Goal: Information Seeking & Learning: Learn about a topic

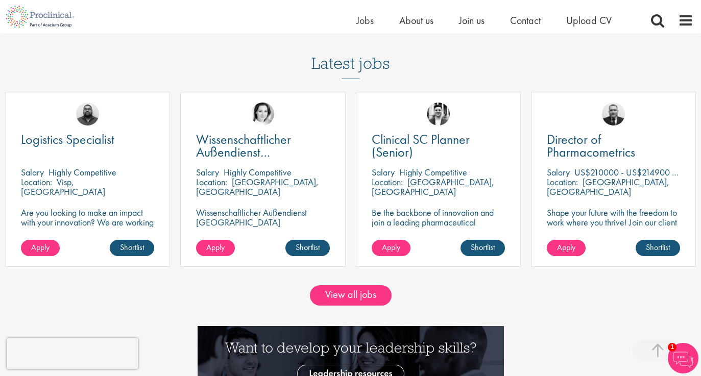
scroll to position [856, 0]
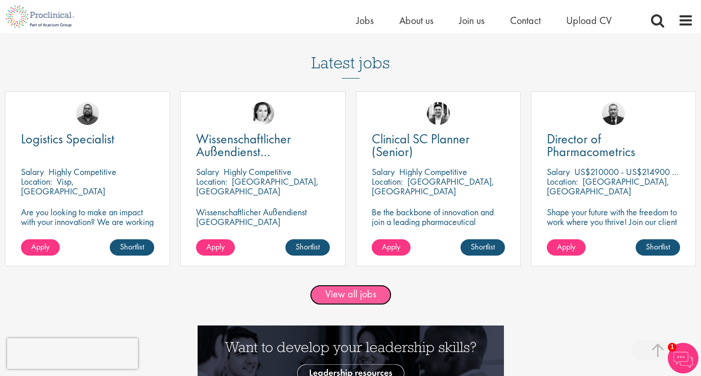
click at [360, 293] on link "View all jobs" at bounding box center [351, 295] width 82 height 20
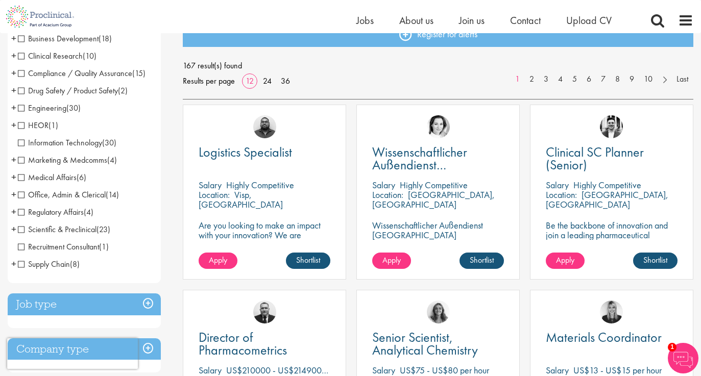
scroll to position [121, 0]
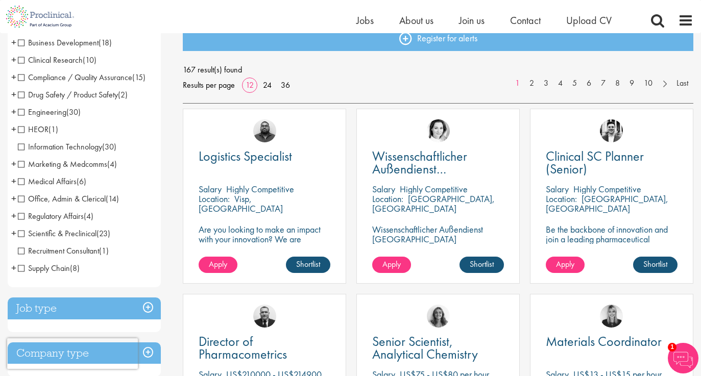
click at [62, 60] on span "Clinical Research" at bounding box center [50, 60] width 65 height 11
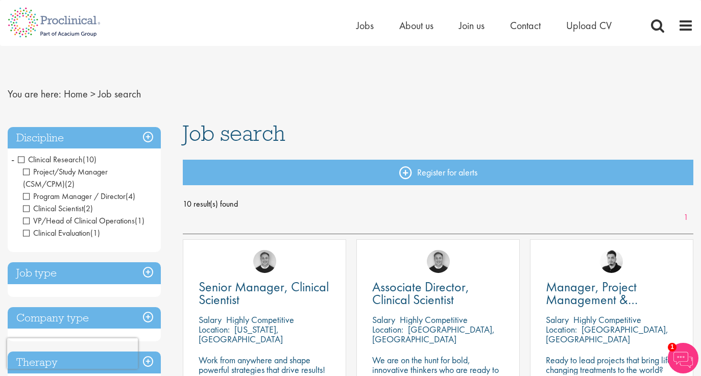
click at [22, 158] on span "Clinical Research" at bounding box center [50, 159] width 65 height 11
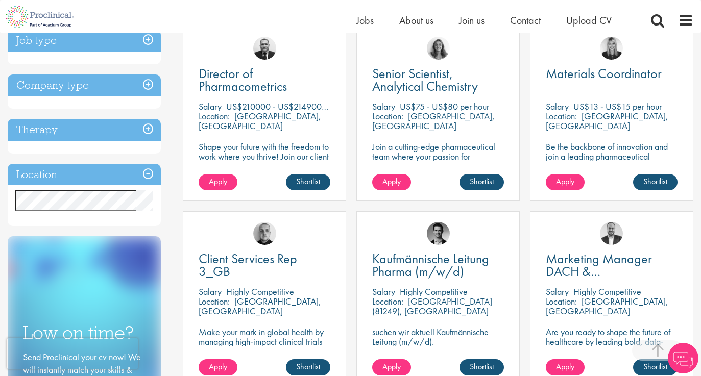
scroll to position [393, 0]
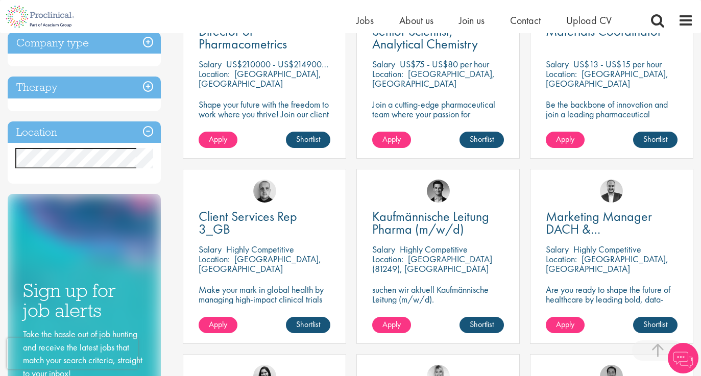
scroll to position [426, 0]
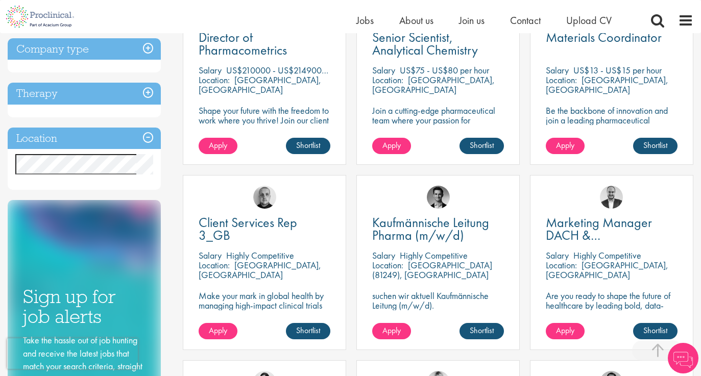
click at [148, 136] on h3 "Location" at bounding box center [84, 139] width 153 height 22
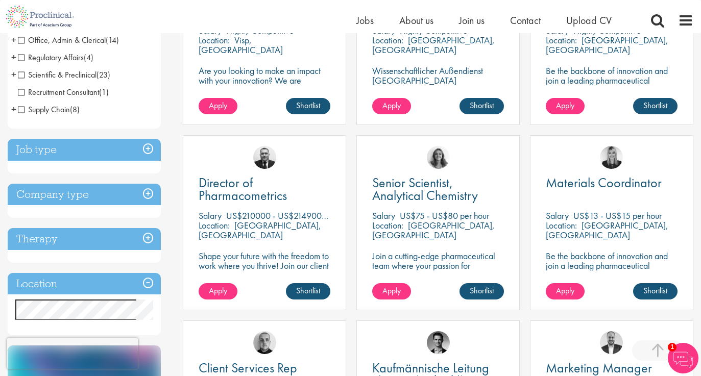
scroll to position [274, 0]
